Goal: Information Seeking & Learning: Learn about a topic

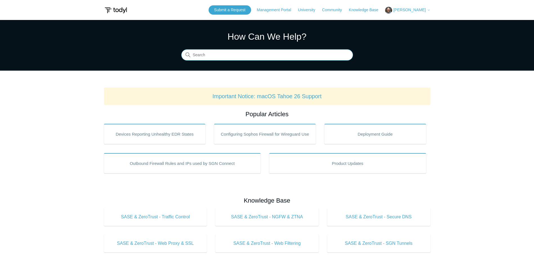
click at [220, 55] on input "Search" at bounding box center [267, 55] width 172 height 11
type input "update"
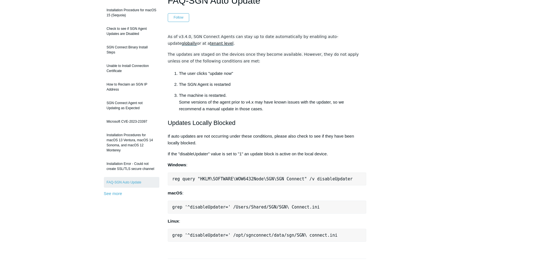
scroll to position [56, 0]
click at [197, 42] on u "globally" at bounding box center [189, 44] width 15 height 5
